Goal: Find contact information: Find contact information

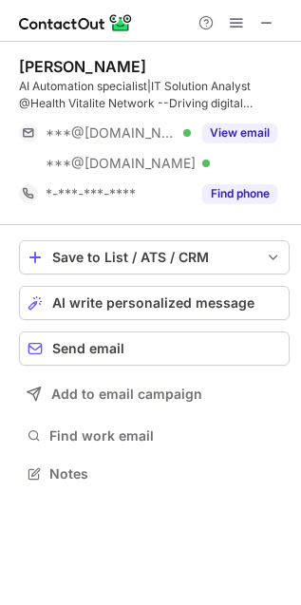
scroll to position [461, 301]
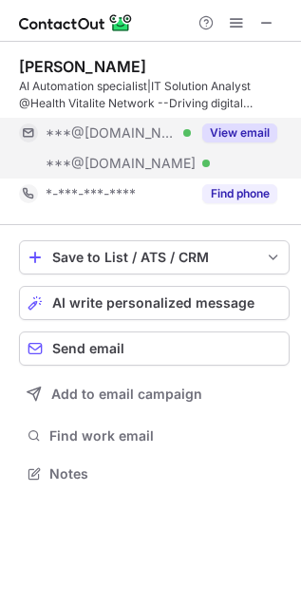
click at [228, 125] on button "View email" at bounding box center [239, 132] width 75 height 19
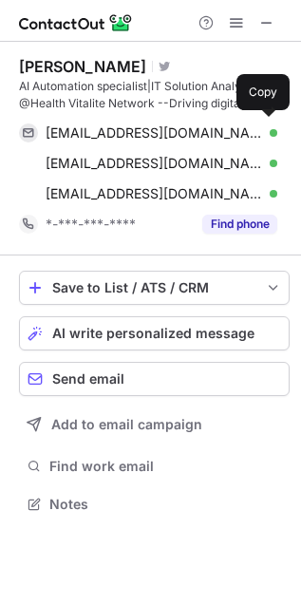
scroll to position [491, 301]
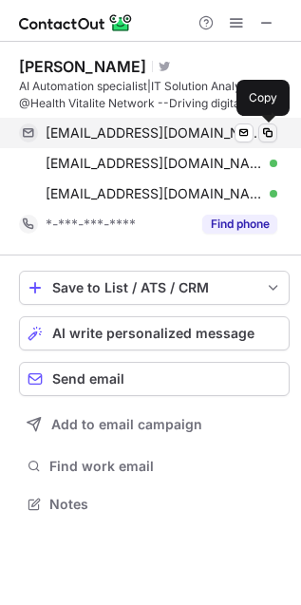
click at [269, 136] on span at bounding box center [267, 132] width 15 height 15
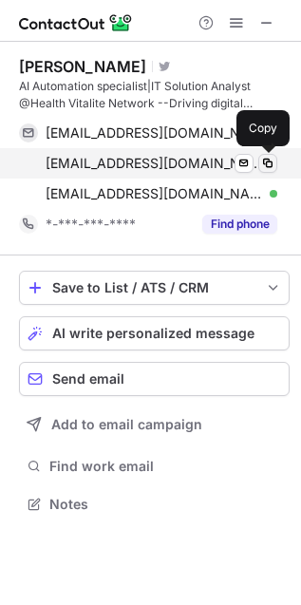
click at [266, 162] on span at bounding box center [267, 163] width 15 height 15
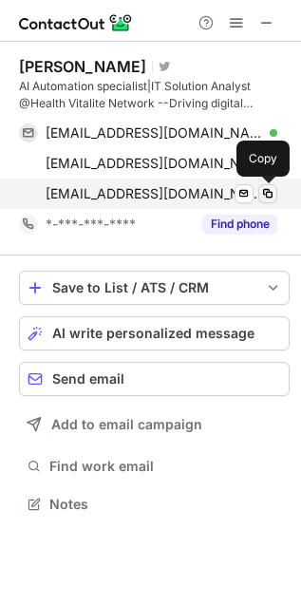
click at [263, 189] on span at bounding box center [267, 193] width 15 height 15
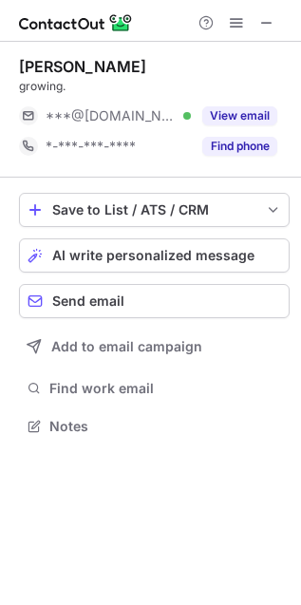
scroll to position [413, 301]
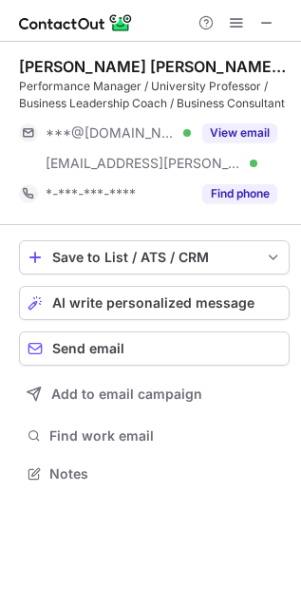
scroll to position [461, 301]
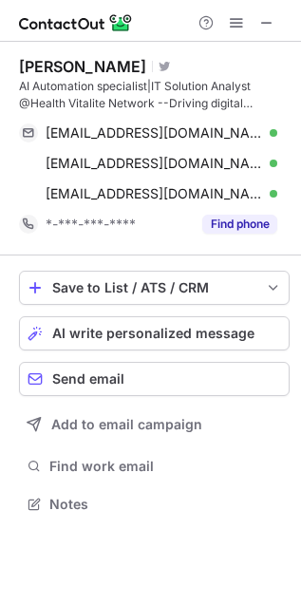
scroll to position [491, 301]
